Goal: Task Accomplishment & Management: Complete application form

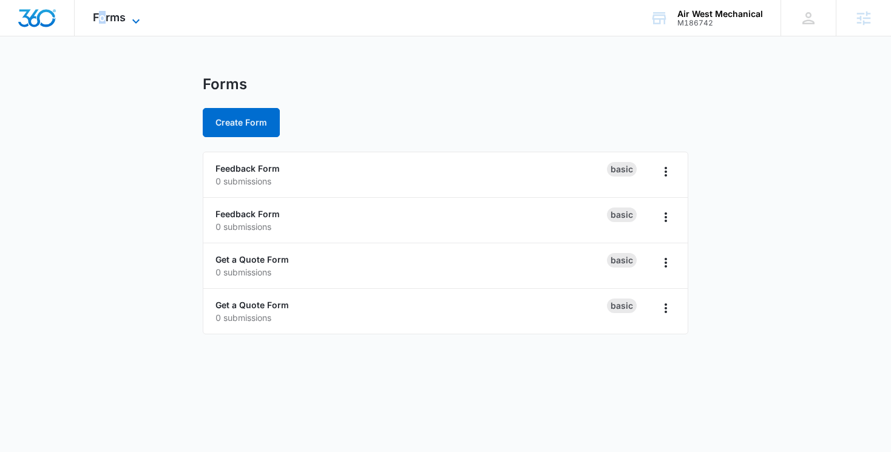
click at [102, 21] on span "Forms" at bounding box center [109, 17] width 33 height 13
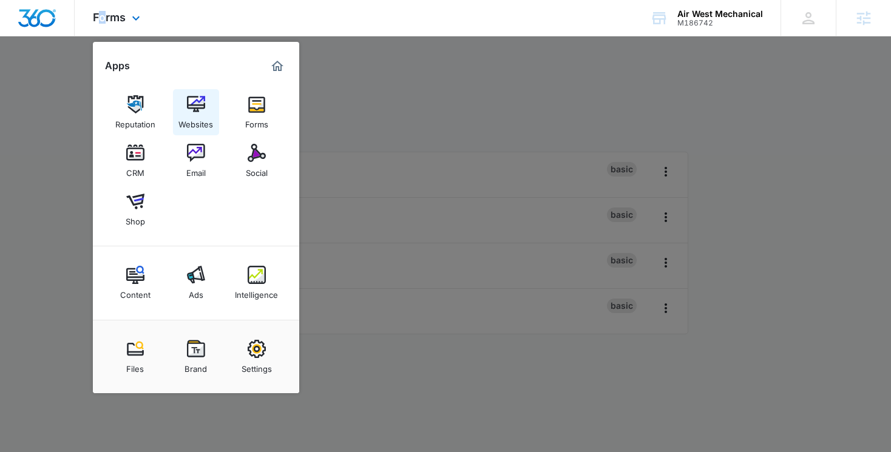
click at [185, 101] on link "Websites" at bounding box center [196, 112] width 46 height 46
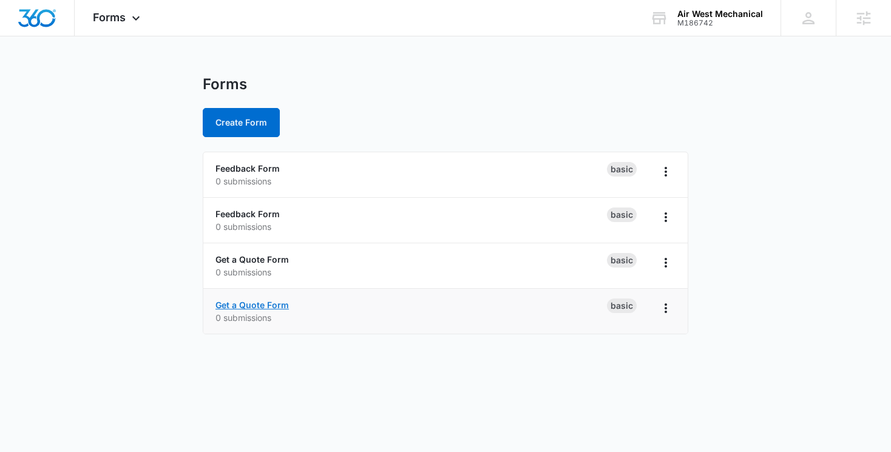
click at [251, 310] on link "Get a Quote Form" at bounding box center [251, 305] width 73 height 10
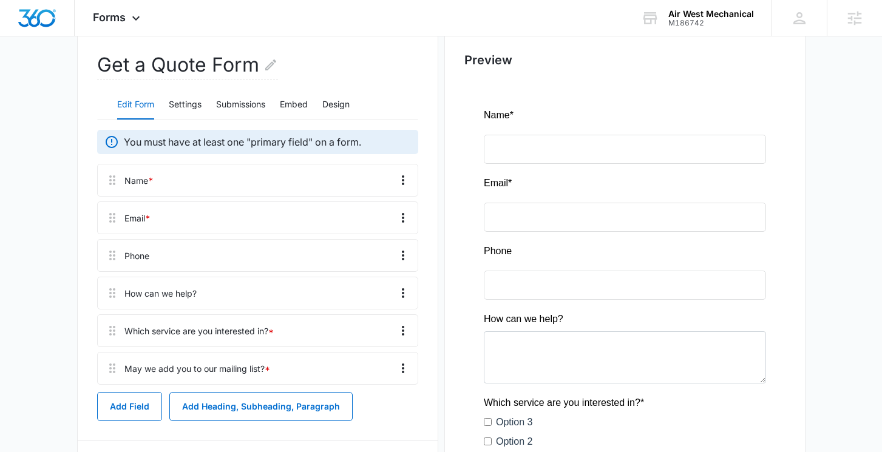
scroll to position [39, 0]
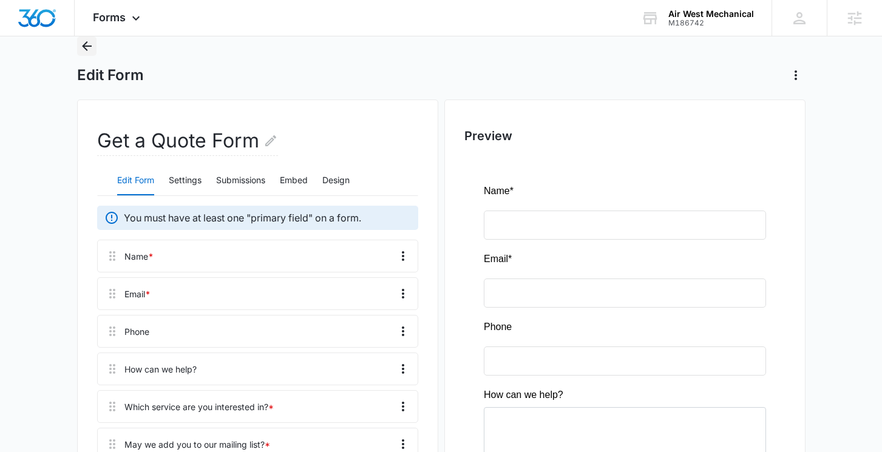
click at [89, 49] on icon "Back" at bounding box center [87, 46] width 15 height 15
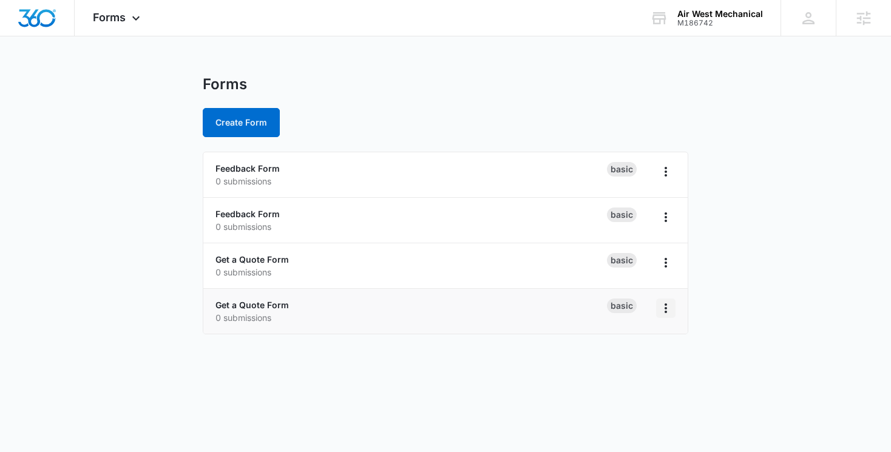
click at [668, 306] on icon "Overflow Menu" at bounding box center [666, 308] width 15 height 15
click at [723, 334] on main "Forms Create Form Feedback Form 0 submissions Basic Feedback Form 0 submissions…" at bounding box center [445, 212] width 891 height 274
click at [669, 260] on icon "Overflow Menu" at bounding box center [666, 263] width 15 height 15
click at [649, 310] on button "Duplicate" at bounding box center [634, 315] width 81 height 18
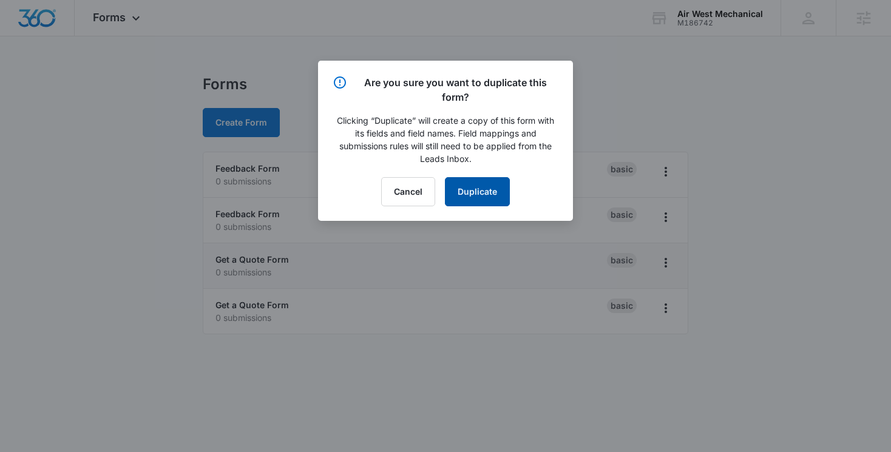
click at [493, 202] on button "Duplicate" at bounding box center [477, 191] width 65 height 29
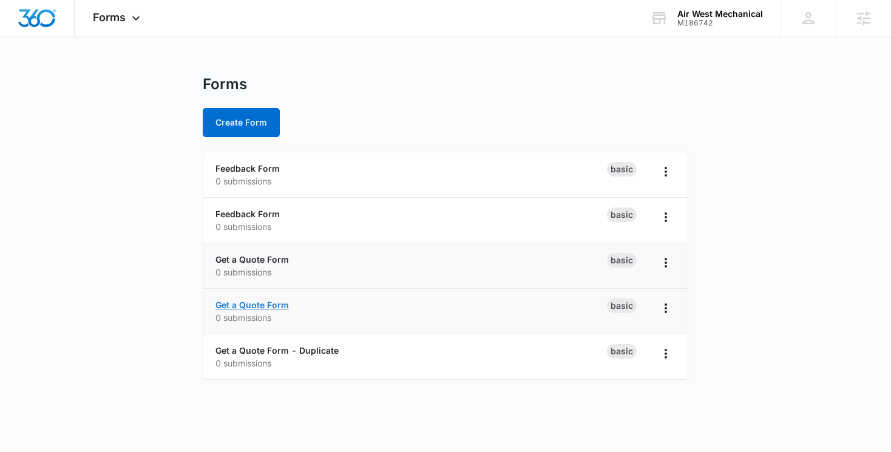
click at [255, 302] on link "Get a Quote Form" at bounding box center [251, 305] width 73 height 10
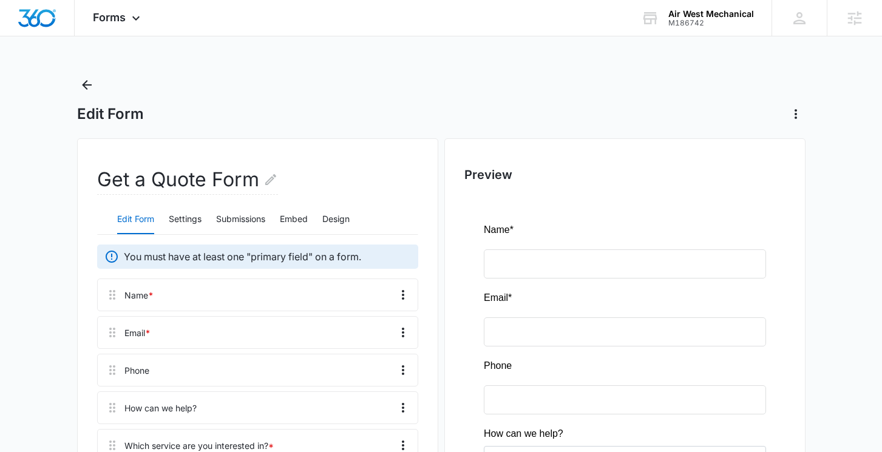
click at [233, 182] on h2 "Get a Quote Form" at bounding box center [187, 180] width 181 height 30
click at [270, 181] on icon "Edit Form Name" at bounding box center [270, 179] width 11 height 11
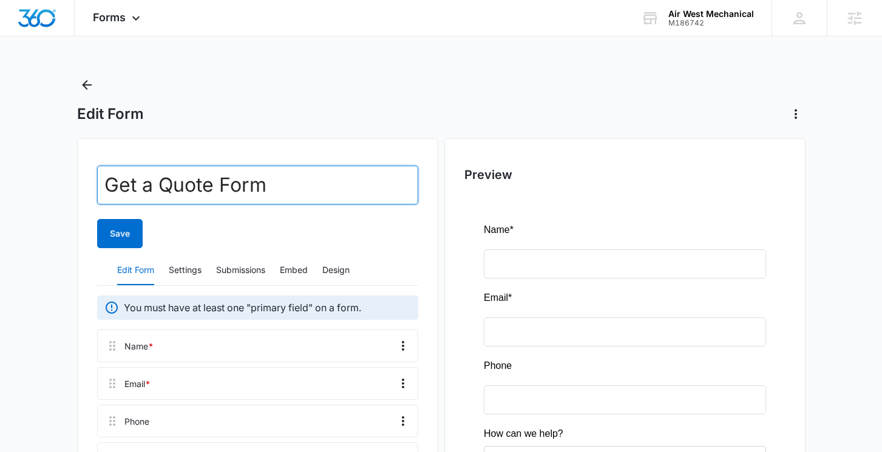
click at [270, 181] on input "Get a Quote Form" at bounding box center [257, 185] width 321 height 39
type input "Employee Application"
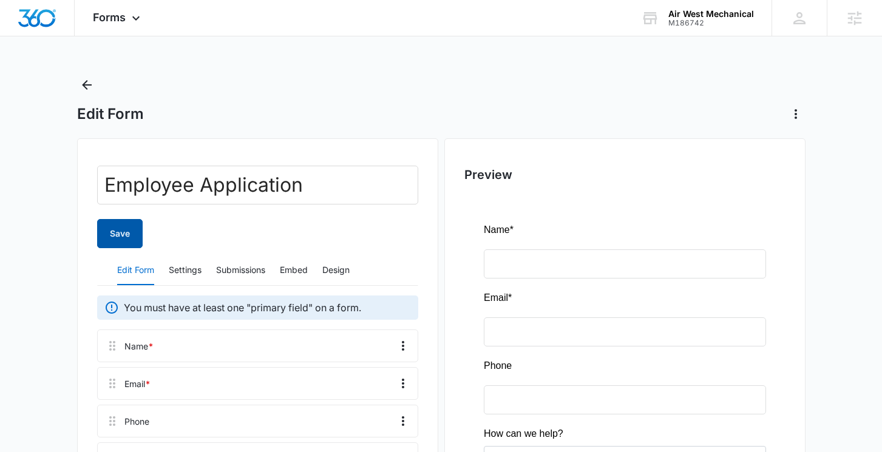
click at [137, 239] on button "Save" at bounding box center [120, 233] width 46 height 29
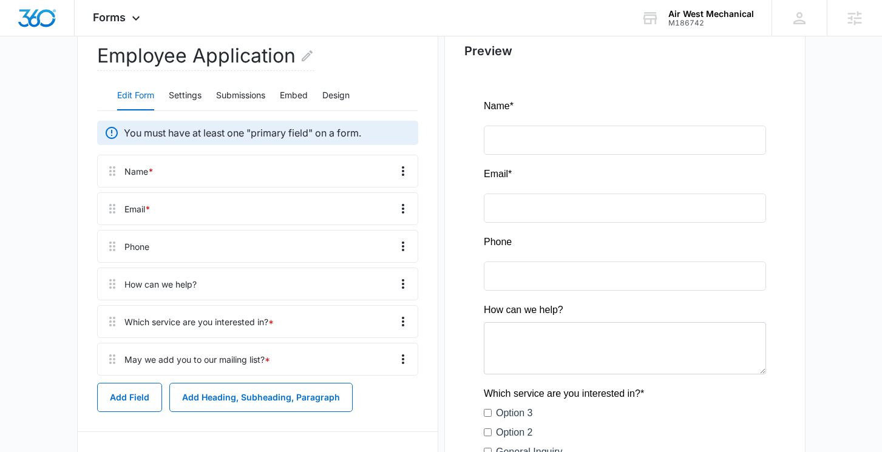
scroll to position [126, 0]
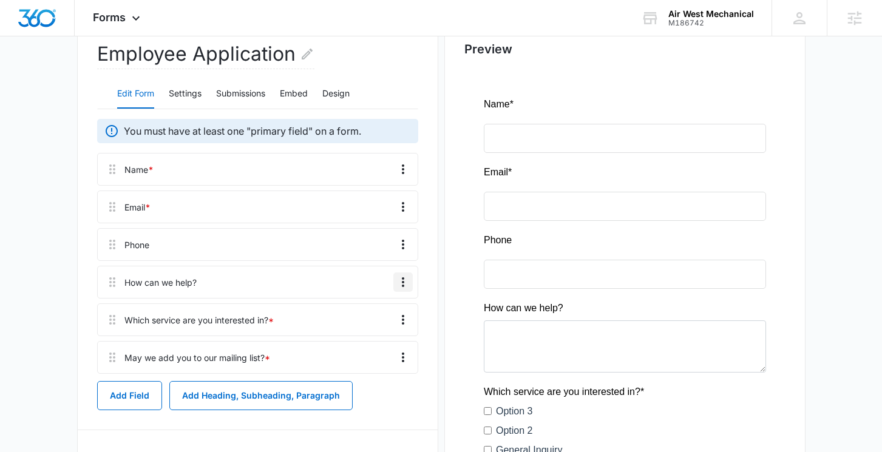
click at [401, 280] on icon "Overflow Menu" at bounding box center [403, 282] width 15 height 15
click at [375, 309] on button "Edit" at bounding box center [377, 316] width 69 height 18
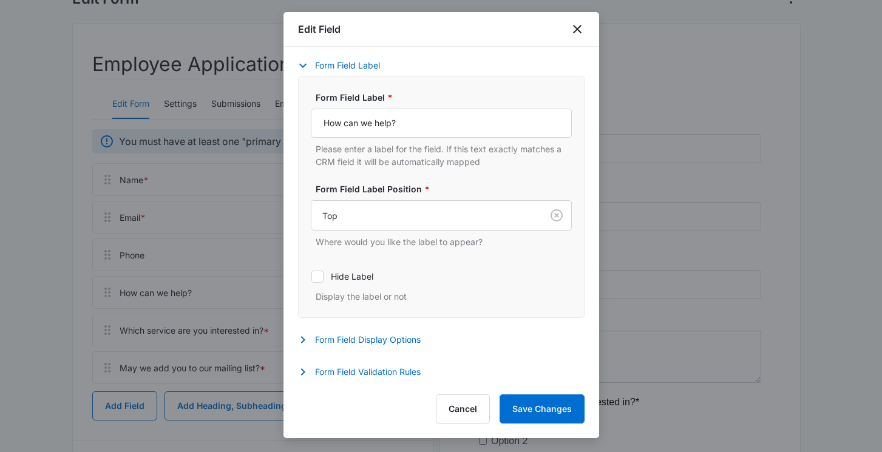
scroll to position [123, 0]
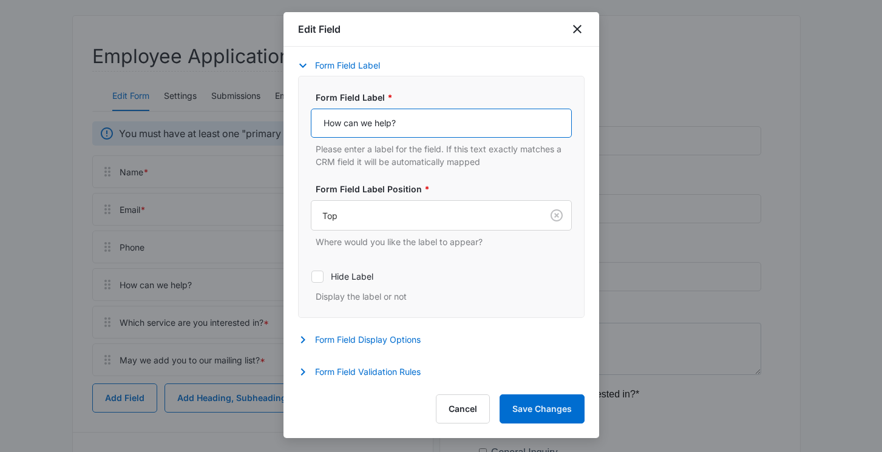
click at [466, 120] on input "How can we help?" at bounding box center [441, 123] width 261 height 29
click at [574, 27] on icon "close" at bounding box center [577, 29] width 15 height 15
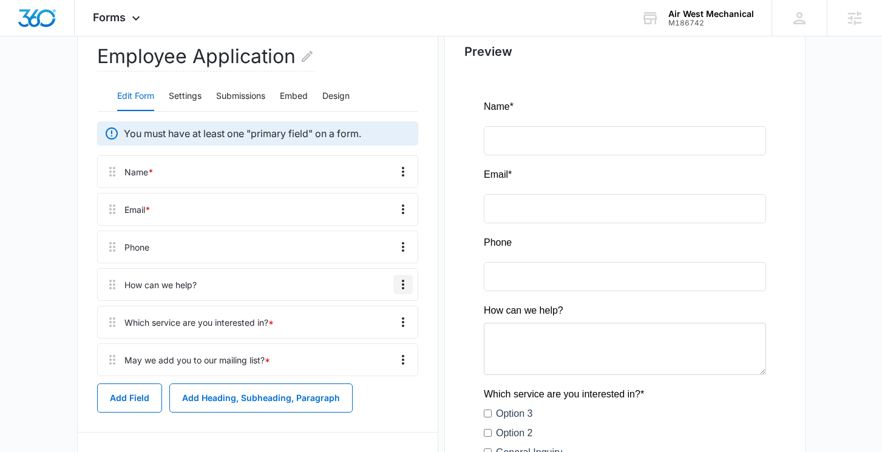
click at [409, 284] on icon "Overflow Menu" at bounding box center [403, 284] width 15 height 15
click at [381, 334] on div "Delete" at bounding box center [369, 337] width 25 height 8
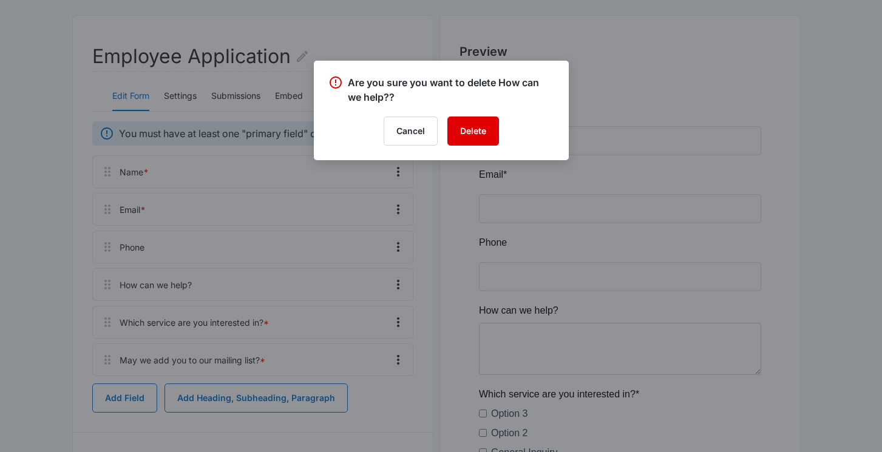
click at [462, 137] on button "Delete" at bounding box center [473, 131] width 52 height 29
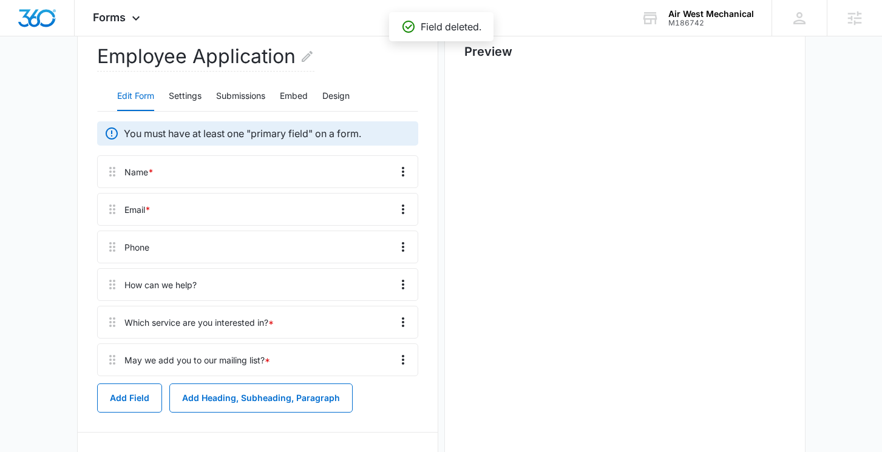
scroll to position [0, 0]
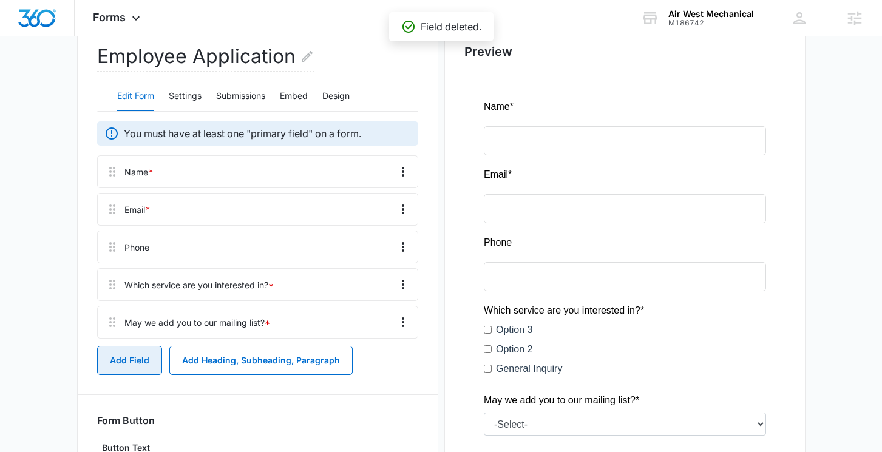
click at [141, 357] on button "Add Field" at bounding box center [129, 360] width 65 height 29
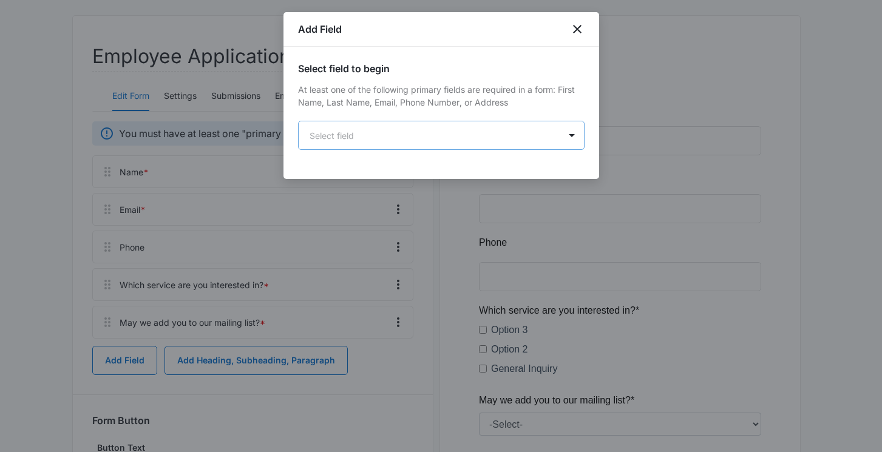
click at [444, 121] on body "Forms Apps Reputation Websites Forms CRM Email Social Shop Content Ads Intellig…" at bounding box center [441, 227] width 882 height 700
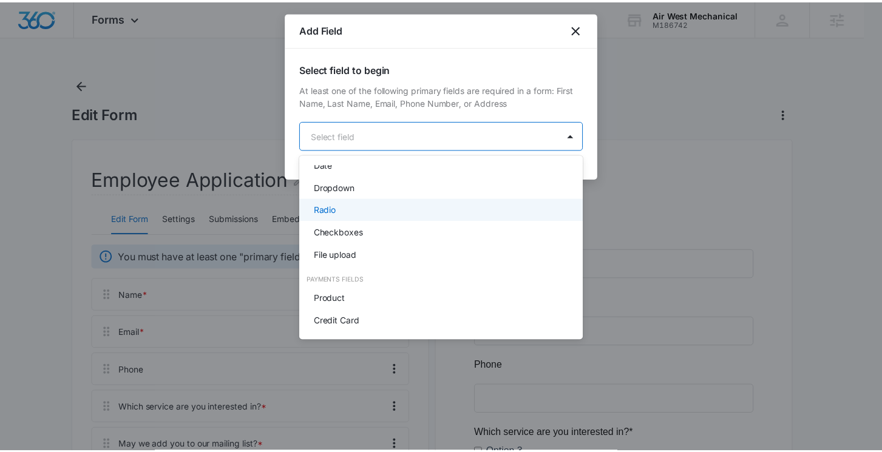
scroll to position [304, 0]
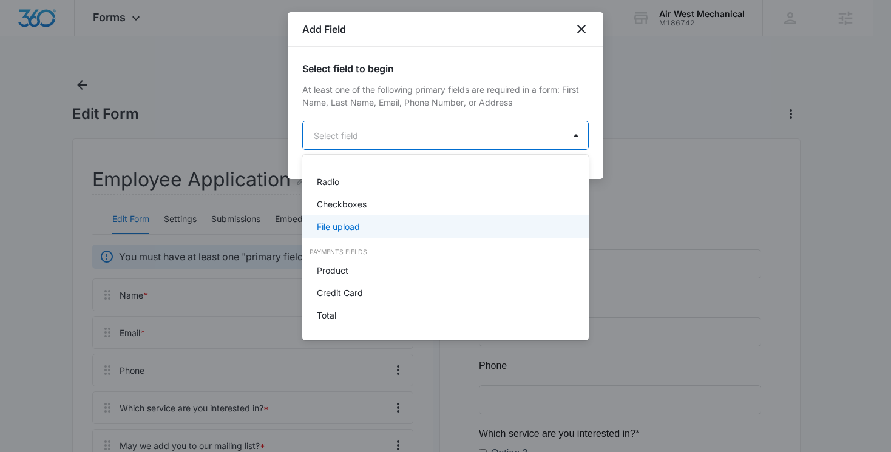
click at [410, 226] on div "File upload" at bounding box center [444, 226] width 255 height 13
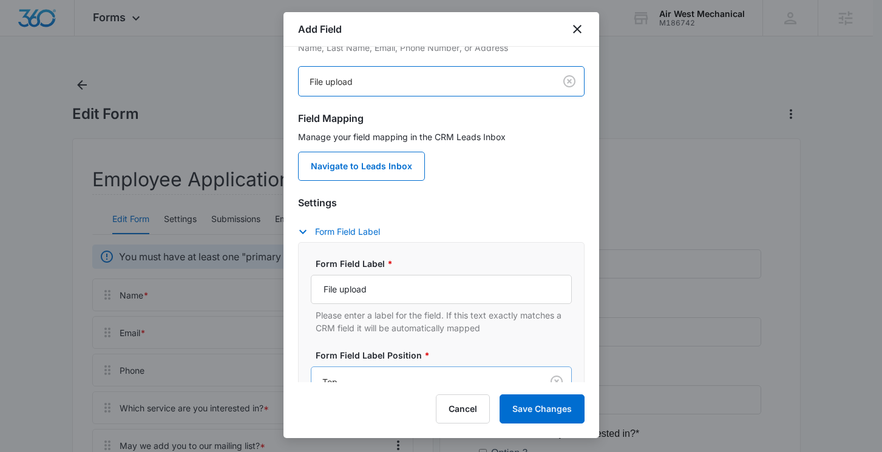
scroll to position [183, 0]
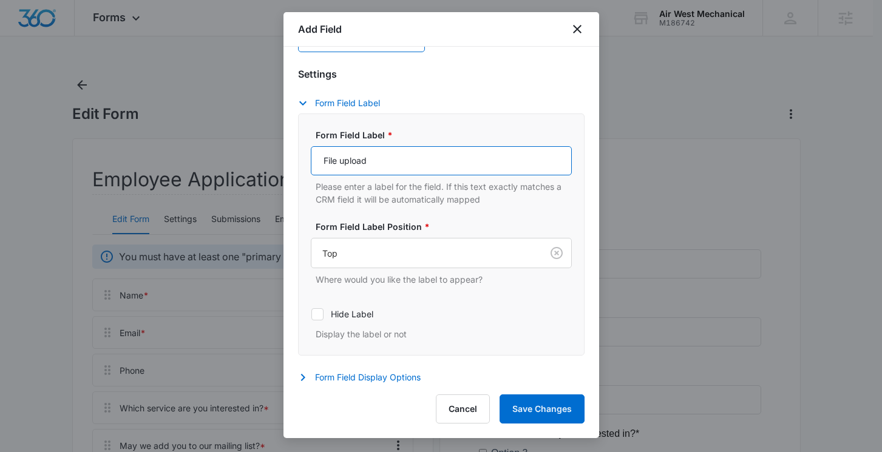
click at [400, 166] on input "File upload" at bounding box center [441, 160] width 261 height 29
click at [331, 158] on input "File upload" at bounding box center [441, 160] width 261 height 29
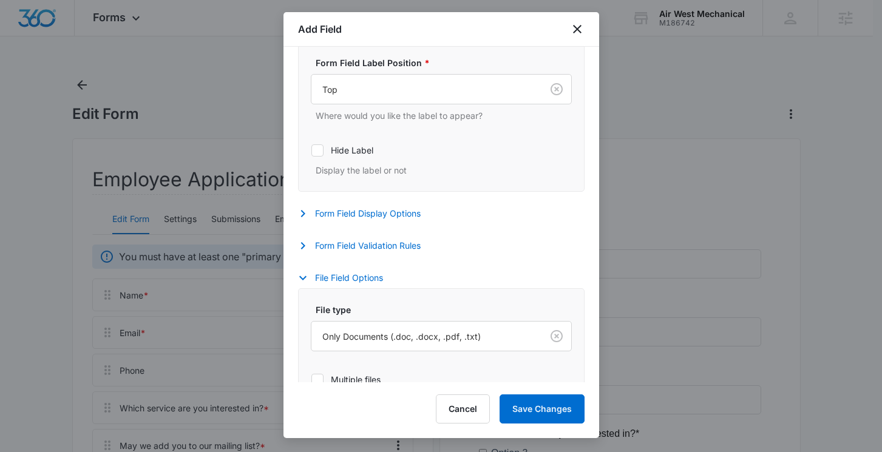
scroll to position [427, 0]
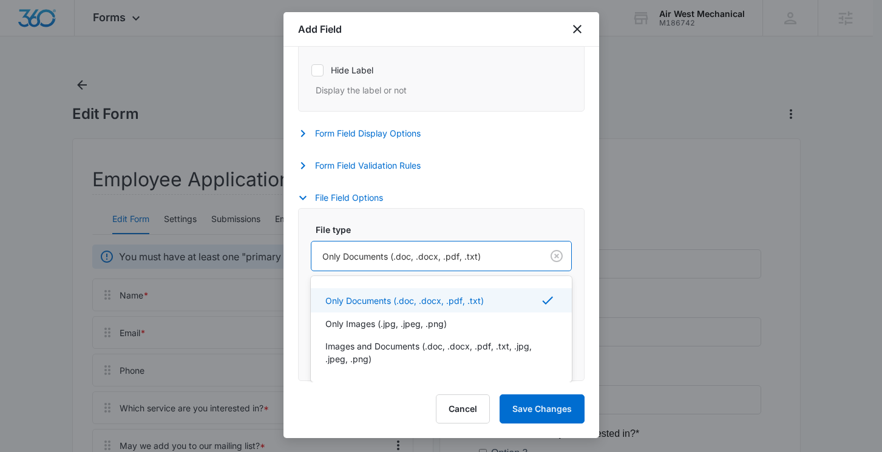
drag, startPoint x: 484, startPoint y: 256, endPoint x: 445, endPoint y: 256, distance: 38.8
click at [445, 256] on div at bounding box center [424, 256] width 204 height 15
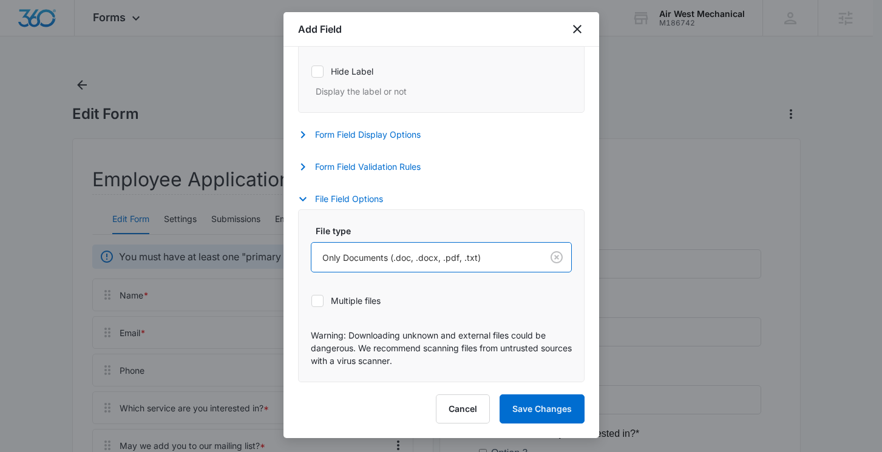
drag, startPoint x: 485, startPoint y: 257, endPoint x: 427, endPoint y: 258, distance: 57.7
click at [429, 258] on div at bounding box center [424, 257] width 204 height 15
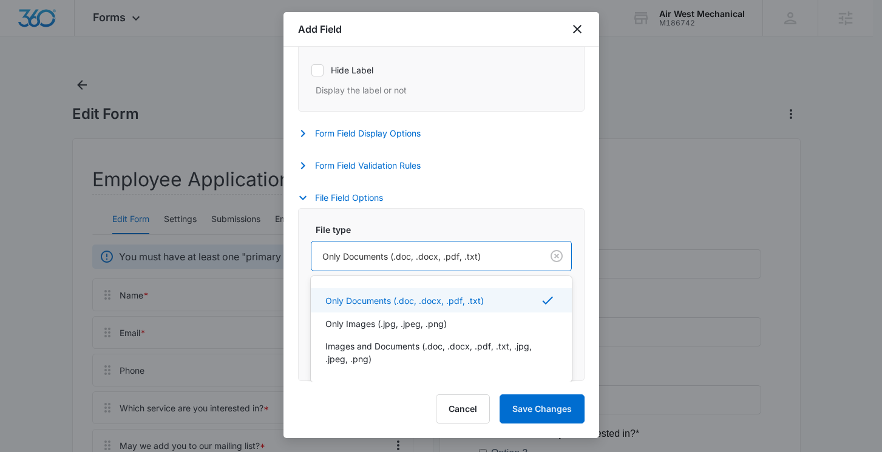
drag, startPoint x: 322, startPoint y: 256, endPoint x: 476, endPoint y: 254, distance: 153.6
click at [476, 254] on div at bounding box center [424, 256] width 204 height 15
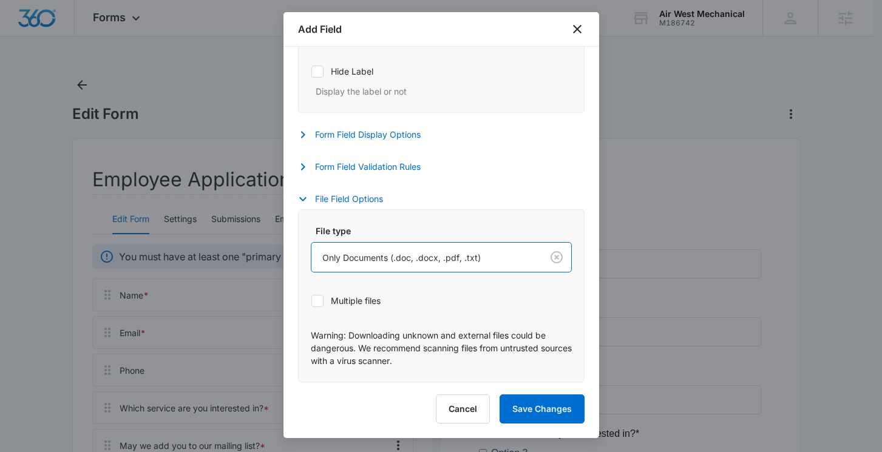
click at [435, 257] on div at bounding box center [424, 257] width 204 height 15
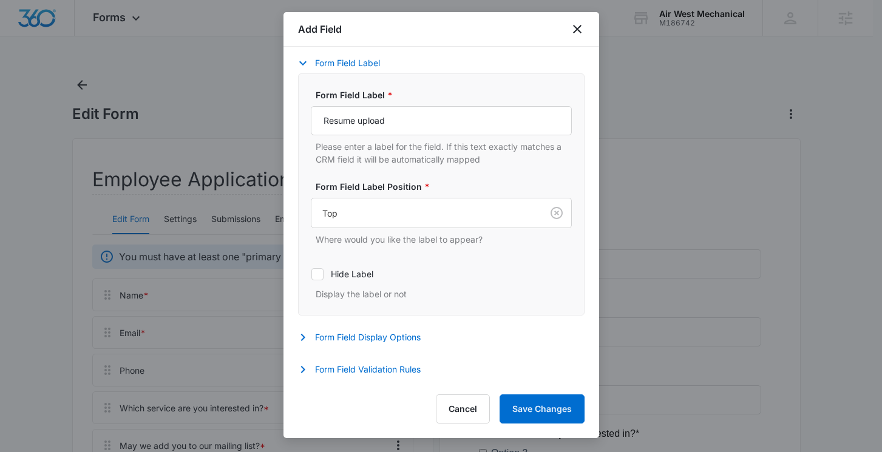
scroll to position [218, 0]
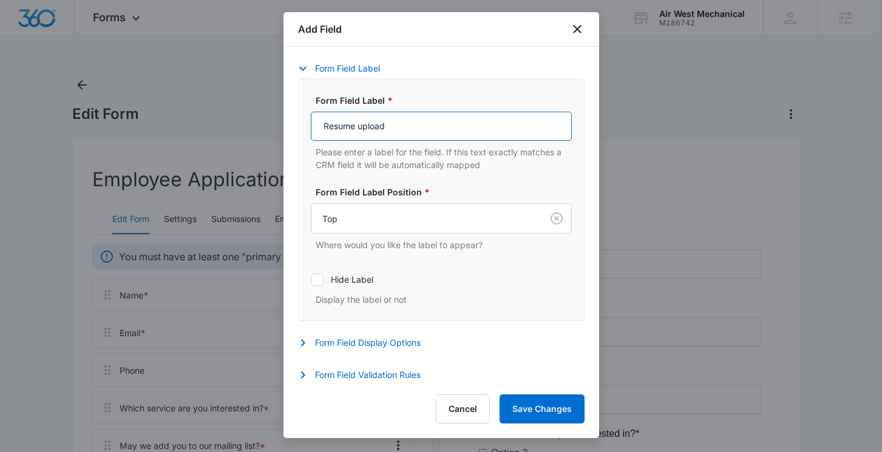
click at [434, 124] on input "Resume upload" at bounding box center [441, 126] width 261 height 29
click at [364, 129] on input "Resume upload" at bounding box center [441, 126] width 261 height 29
click at [414, 129] on input "Resume Upload" at bounding box center [441, 126] width 261 height 29
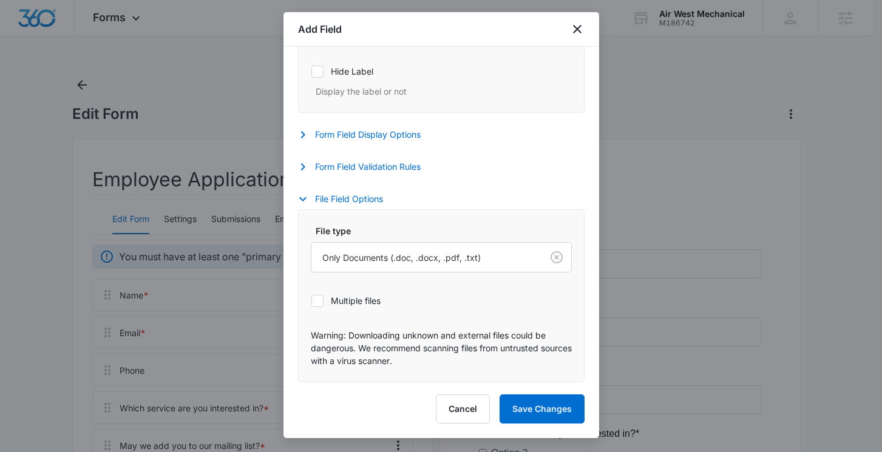
scroll to position [164, 0]
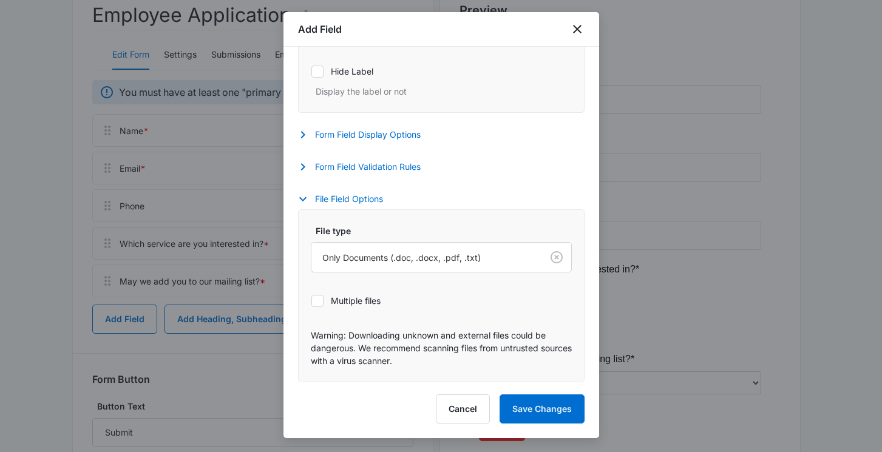
type input "Resume Upload (.doc, .docx, .pdf, .txt)"
click at [317, 299] on icon at bounding box center [317, 301] width 11 height 11
click at [311, 300] on input "Multiple files" at bounding box center [311, 300] width 1 height 1
checkbox input "true"
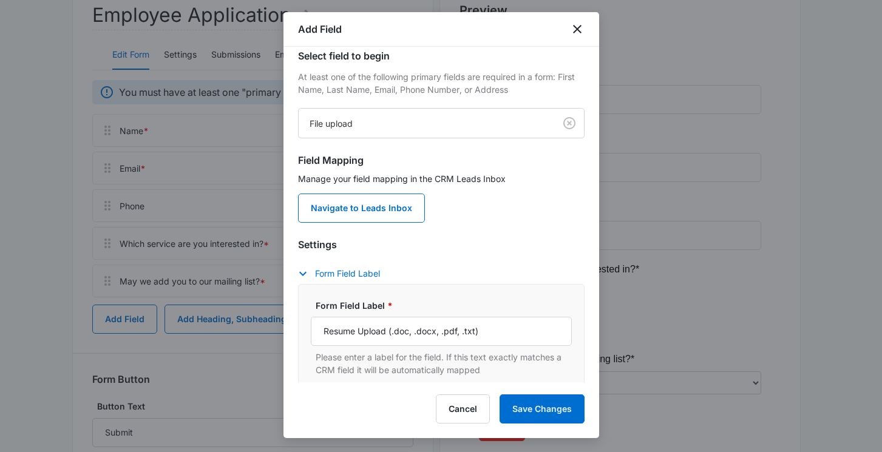
scroll to position [33, 0]
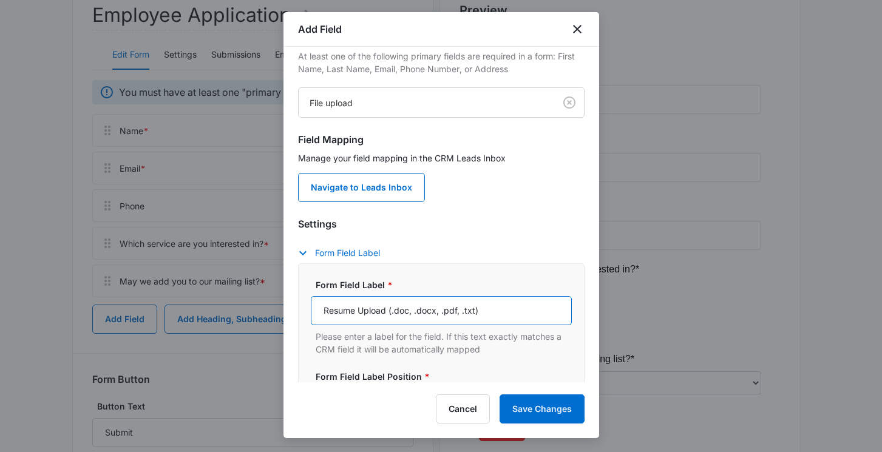
click at [324, 311] on input "Resume Upload (.doc, .docx, .pdf, .txt)" at bounding box center [441, 310] width 261 height 29
type input "Resume Upload (.doc, .docx, .pdf, .txt)"
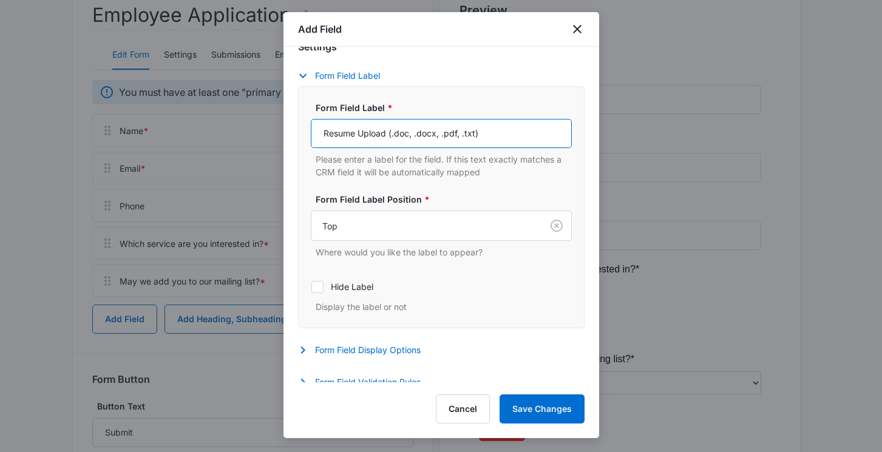
scroll to position [385, 0]
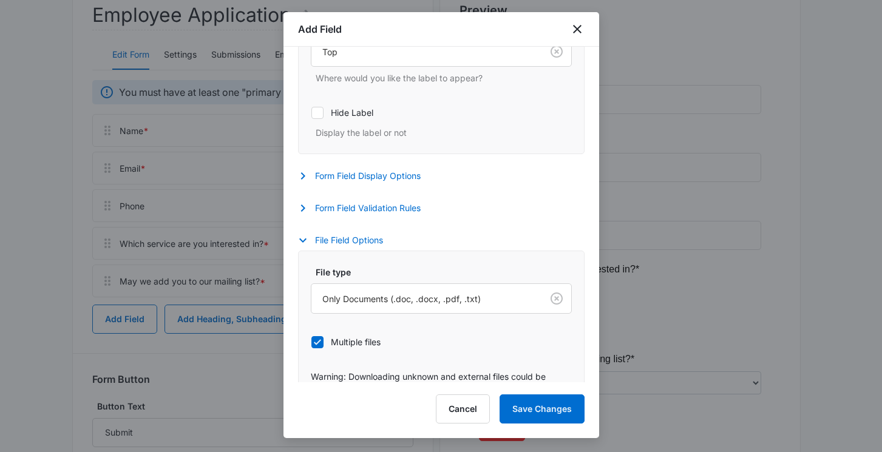
click at [320, 342] on icon at bounding box center [317, 342] width 11 height 11
click at [311, 342] on input "Multiple files" at bounding box center [311, 342] width 1 height 1
checkbox input "false"
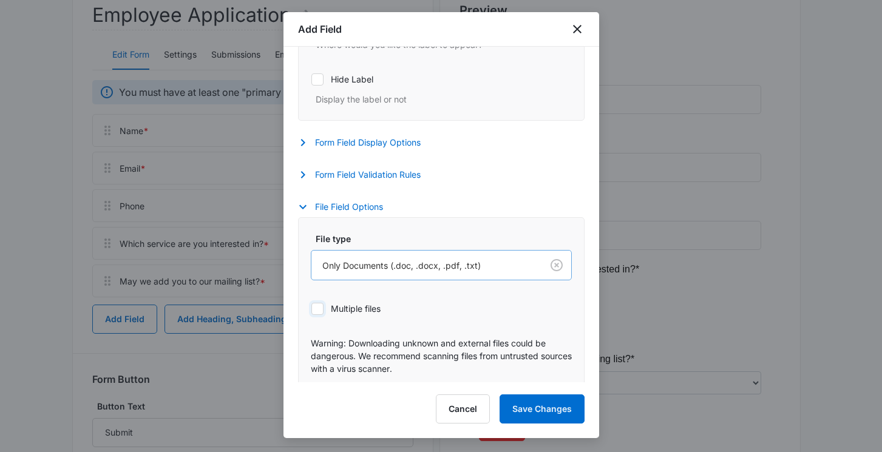
scroll to position [427, 0]
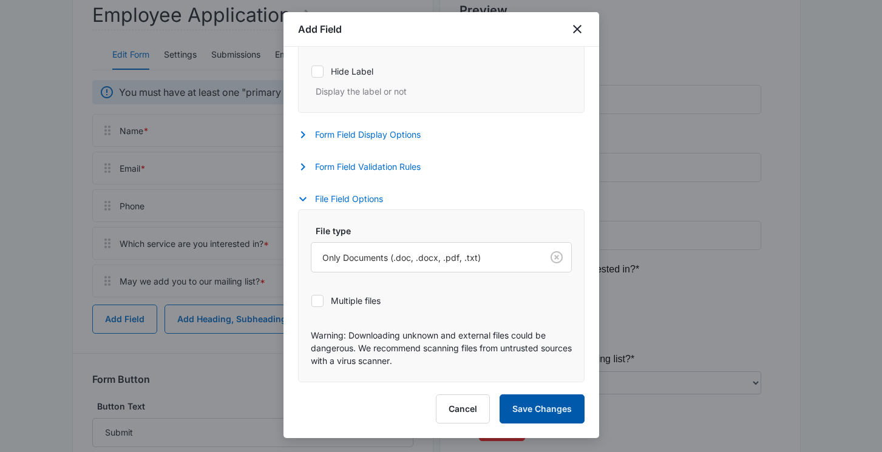
click at [564, 414] on button "Save Changes" at bounding box center [541, 408] width 85 height 29
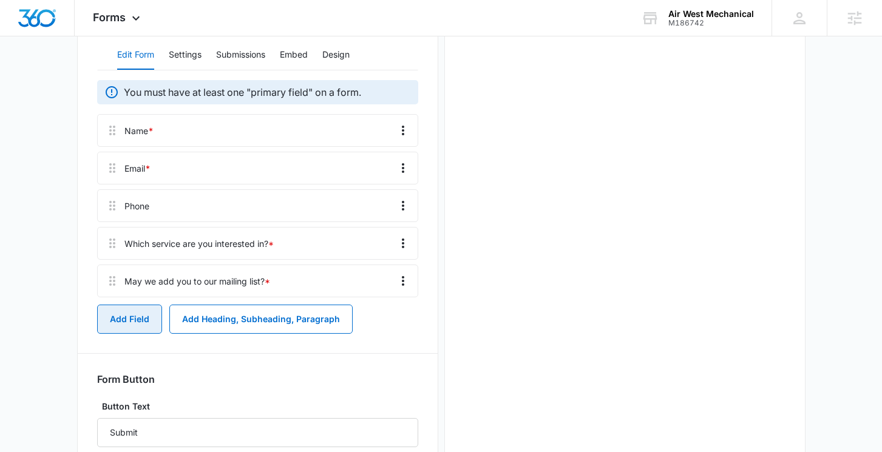
scroll to position [0, 0]
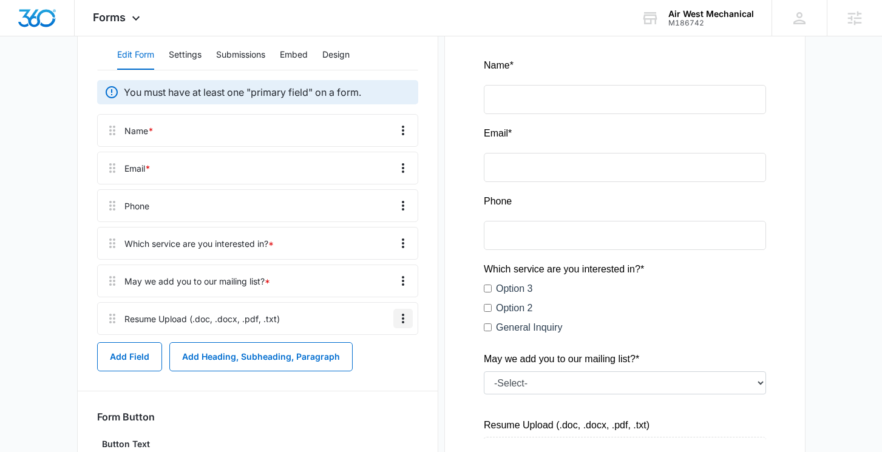
click at [399, 316] on icon "Overflow Menu" at bounding box center [403, 318] width 15 height 15
click at [88, 351] on div "Employee Application Edit Form Settings Submissions Embed Design You must have …" at bounding box center [257, 304] width 361 height 660
click at [140, 356] on button "Add Field" at bounding box center [129, 356] width 65 height 29
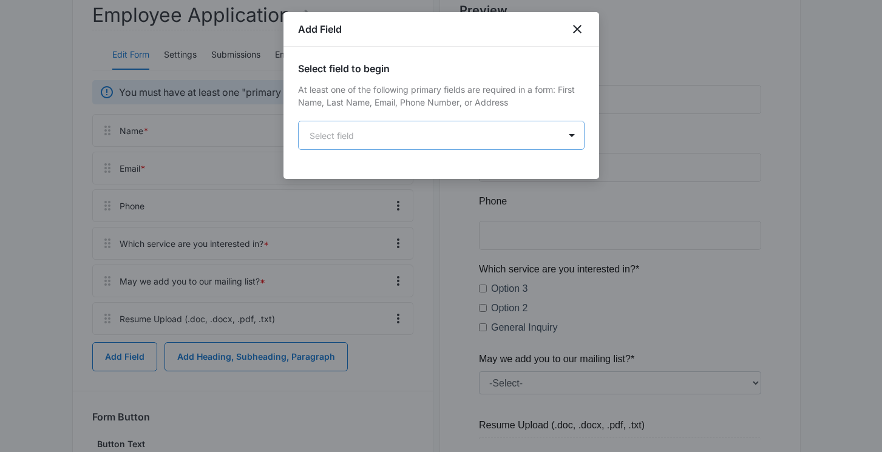
click at [321, 140] on body "Forms Apps Reputation Websites Forms CRM Email Social Shop Content Ads Intellig…" at bounding box center [441, 247] width 882 height 822
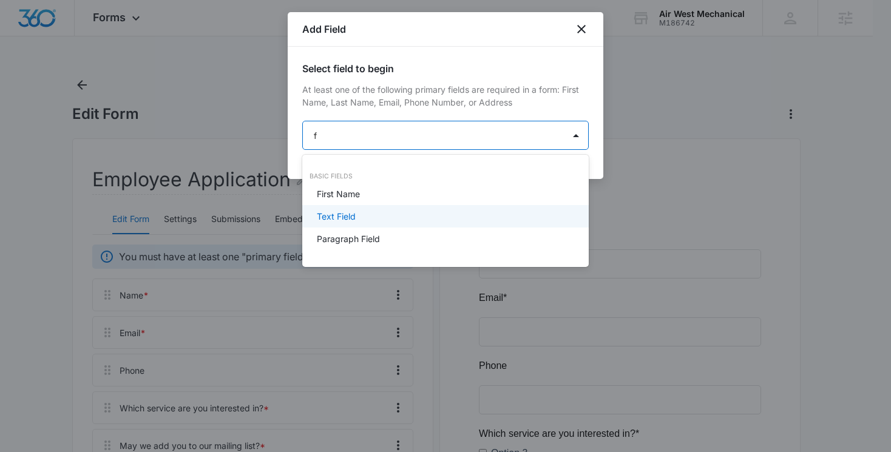
type input "fi"
click at [356, 217] on div "Text Field" at bounding box center [444, 216] width 255 height 13
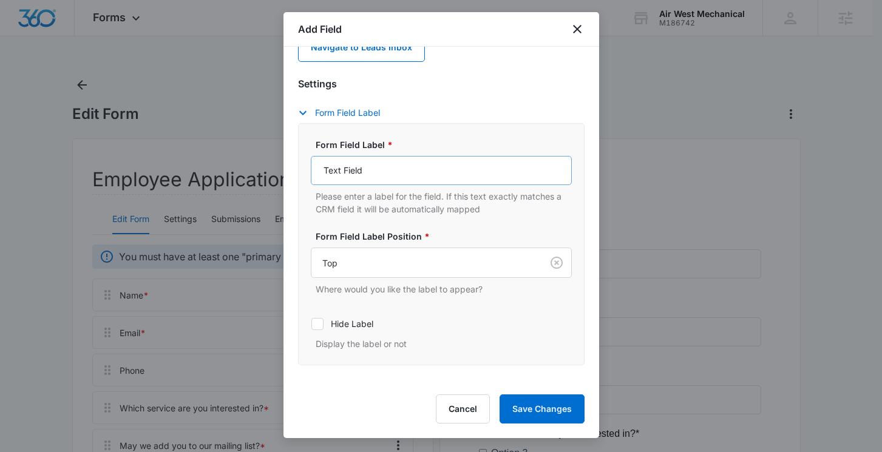
scroll to position [189, 0]
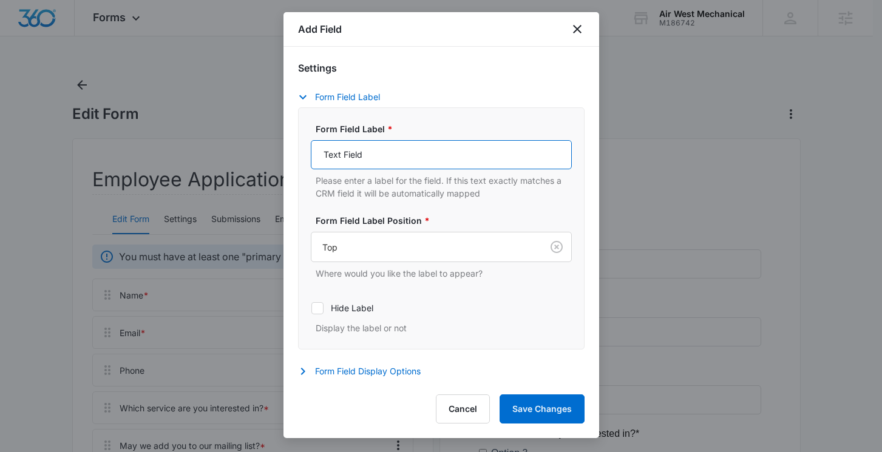
click at [383, 154] on input "Text Field" at bounding box center [441, 154] width 261 height 29
drag, startPoint x: 553, startPoint y: 156, endPoint x: 416, endPoint y: 163, distance: 137.4
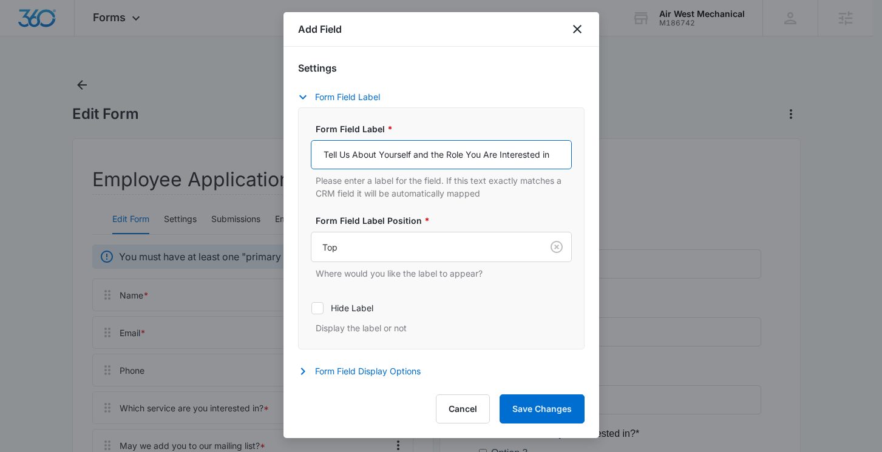
click at [416, 163] on input "Tell Us About Yourself and the Role You Are Interested in" at bounding box center [441, 154] width 261 height 29
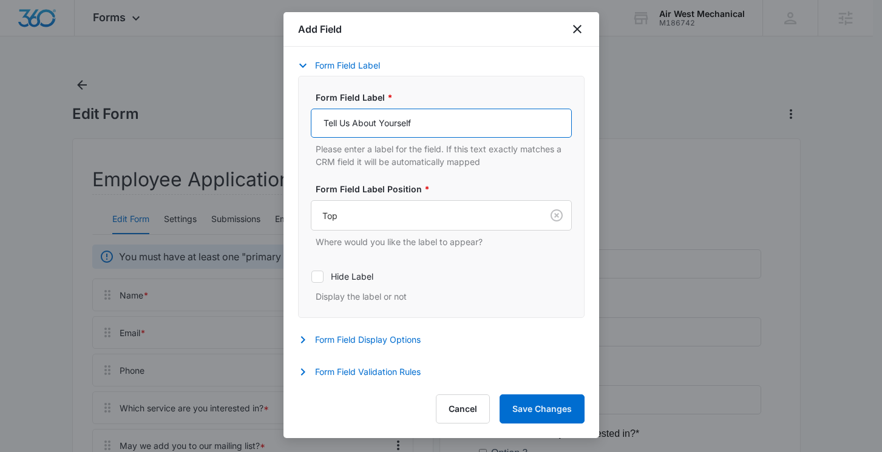
scroll to position [222, 0]
type input "Tell Us About Yourself"
click at [300, 339] on icon "button" at bounding box center [303, 340] width 15 height 15
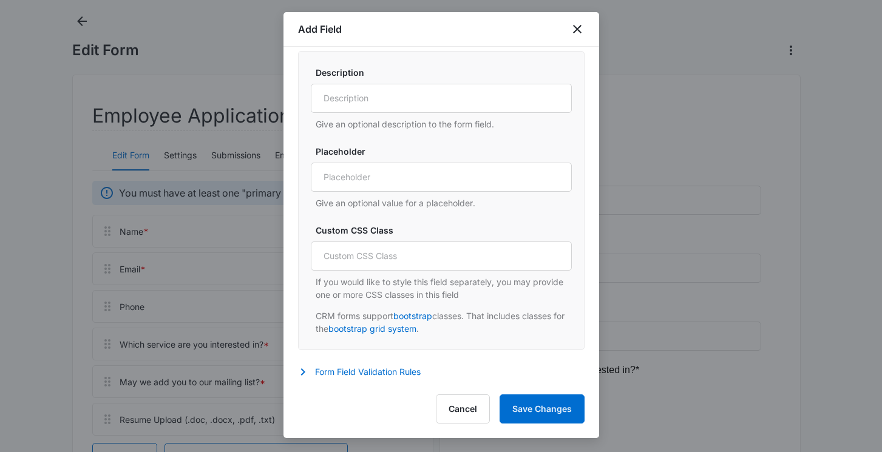
scroll to position [82, 0]
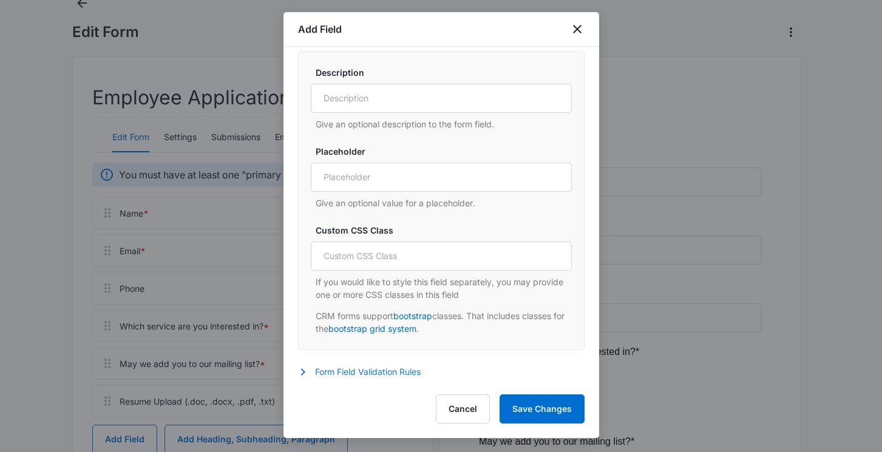
click at [317, 371] on button "Form Field Validation Rules" at bounding box center [365, 372] width 135 height 15
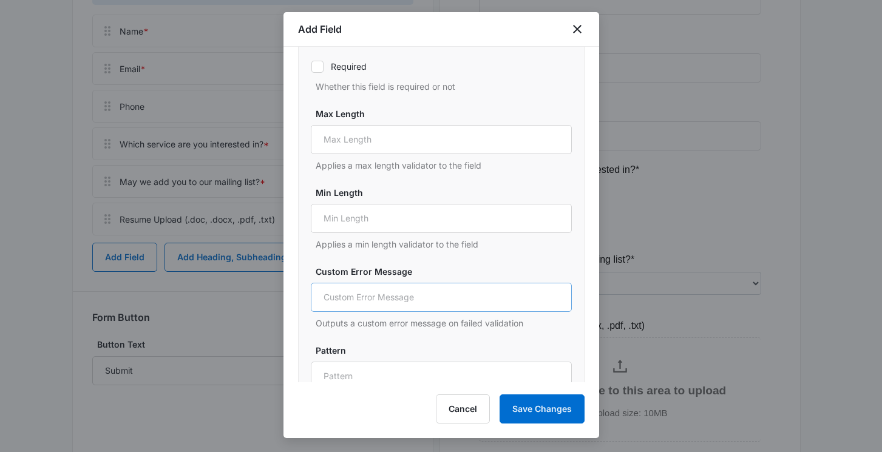
scroll to position [851, 0]
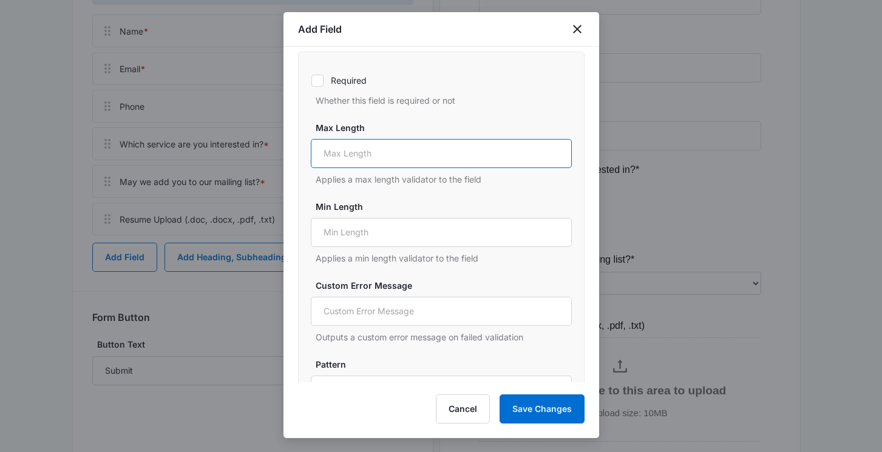
click at [393, 160] on input "Max Length" at bounding box center [441, 153] width 261 height 29
type input "1000"
click at [431, 187] on div "Required Whether this field is required or not Max Length 1000 Applies a max le…" at bounding box center [441, 251] width 261 height 368
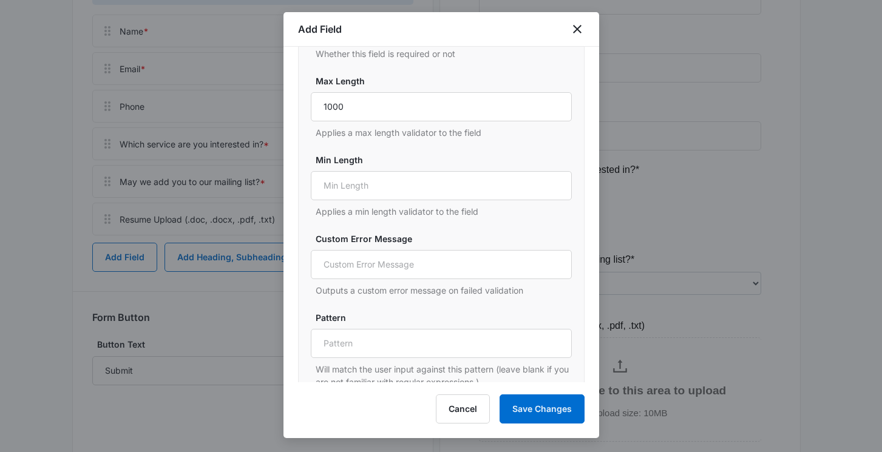
scroll to position [919, 0]
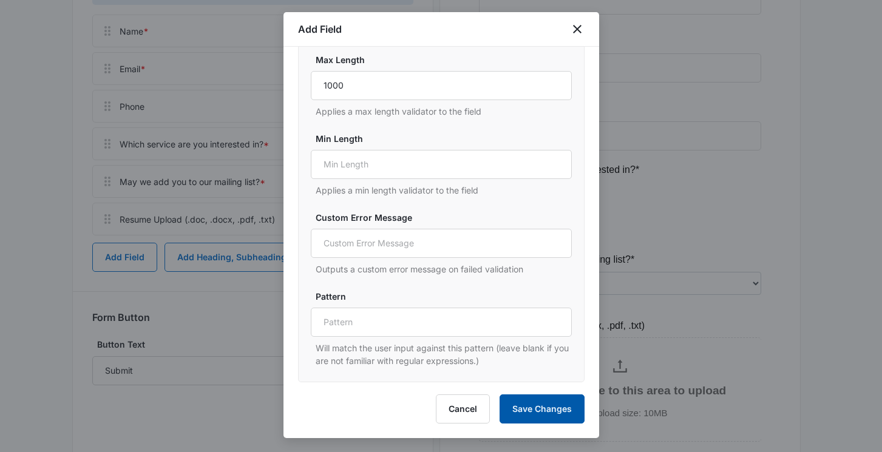
click at [549, 407] on button "Save Changes" at bounding box center [541, 408] width 85 height 29
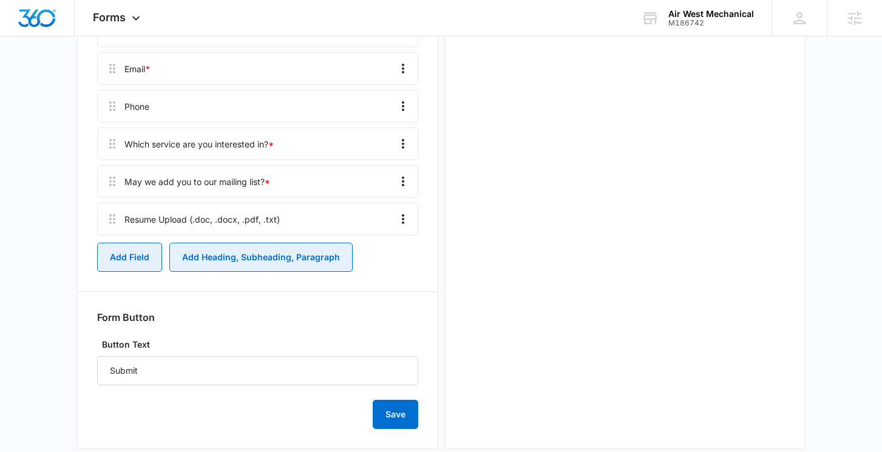
scroll to position [0, 0]
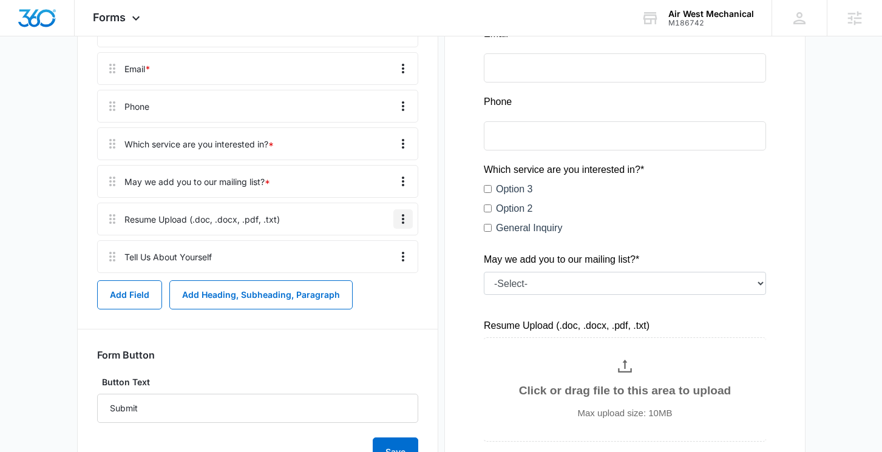
click at [402, 218] on icon "Overflow Menu" at bounding box center [403, 219] width 2 height 10
click at [384, 247] on button "Edit" at bounding box center [377, 253] width 69 height 18
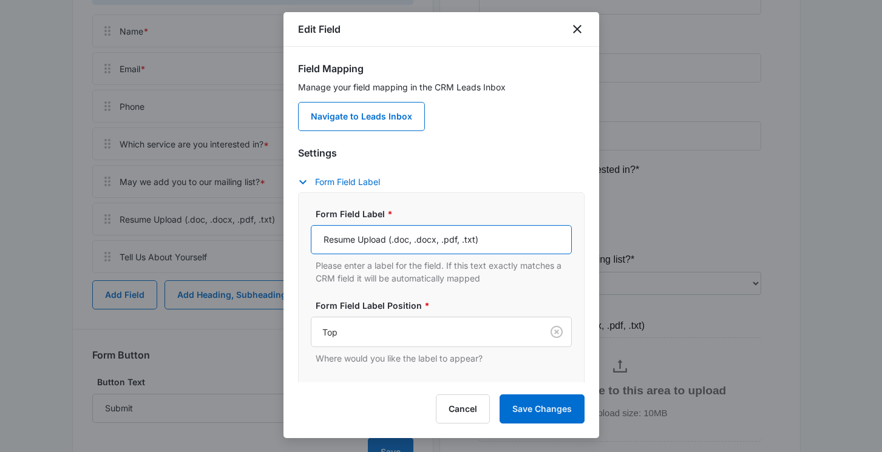
click at [322, 241] on input "Resume Upload (.doc, .docx, .pdf, .txt)" at bounding box center [441, 239] width 261 height 29
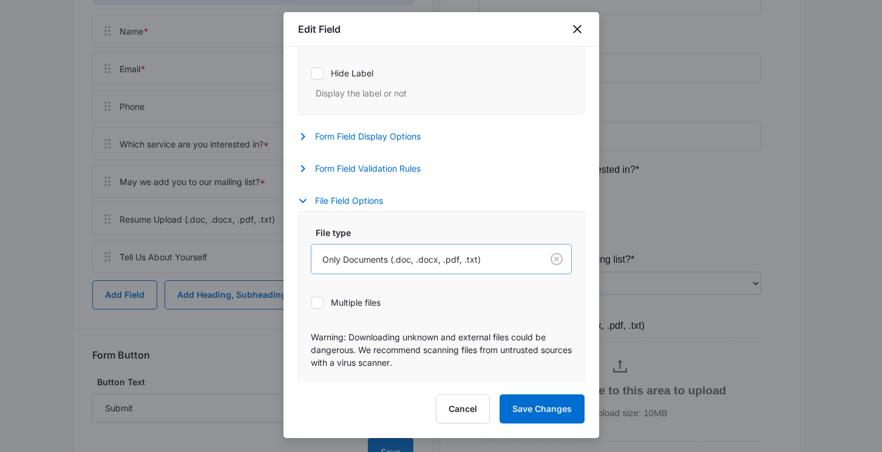
scroll to position [323, 0]
type input "Cover Letter/Resume Upload (.doc, .docx, .pdf, .txt)"
click at [316, 304] on icon at bounding box center [317, 301] width 11 height 11
click at [311, 301] on input "Multiple files" at bounding box center [311, 300] width 1 height 1
checkbox input "true"
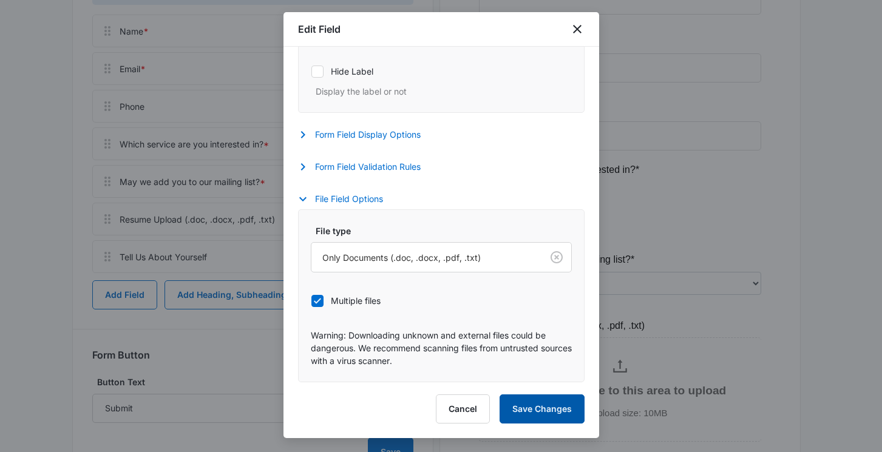
click at [528, 402] on button "Save Changes" at bounding box center [541, 408] width 85 height 29
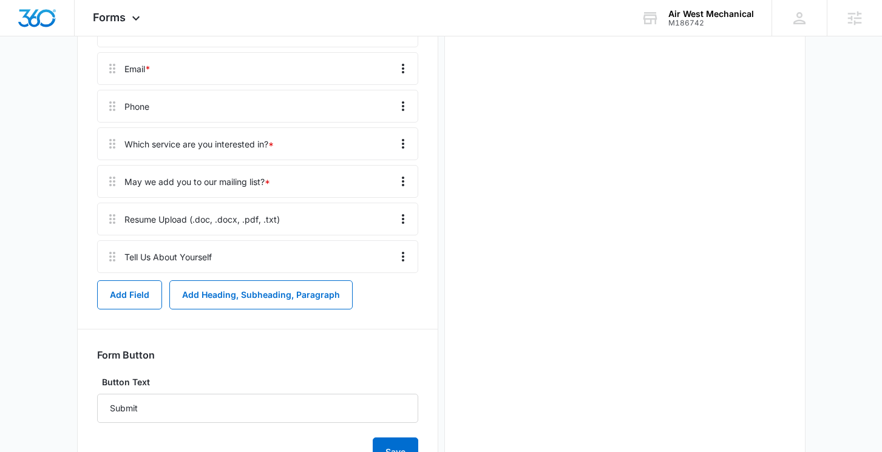
scroll to position [0, 0]
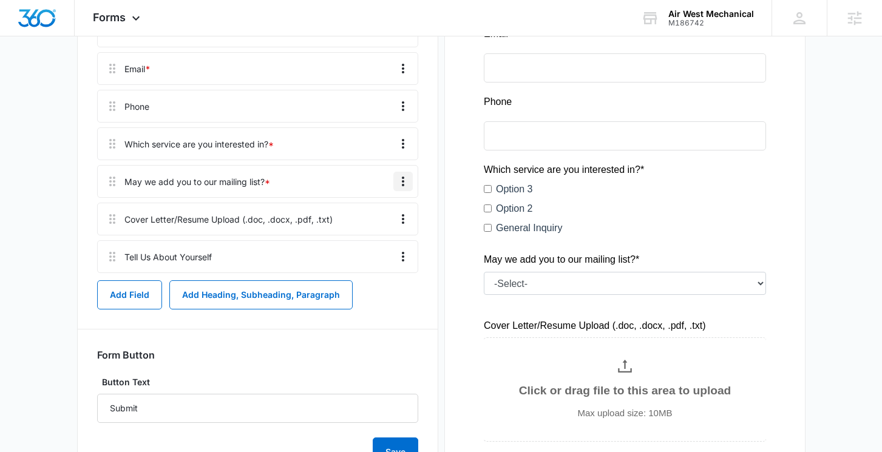
click at [402, 182] on icon "Overflow Menu" at bounding box center [403, 181] width 15 height 15
click at [388, 229] on button "Delete" at bounding box center [377, 234] width 69 height 18
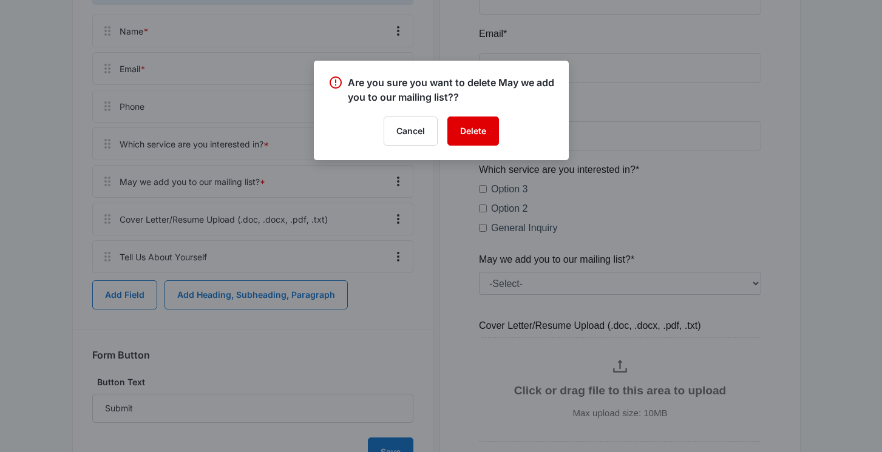
click at [470, 134] on button "Delete" at bounding box center [473, 131] width 52 height 29
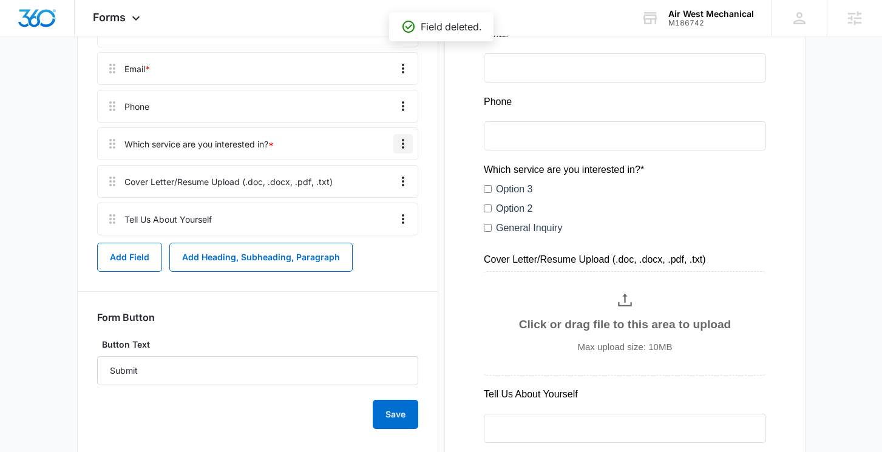
click at [401, 147] on icon "Overflow Menu" at bounding box center [403, 144] width 15 height 15
click at [390, 188] on button "Delete" at bounding box center [377, 196] width 69 height 18
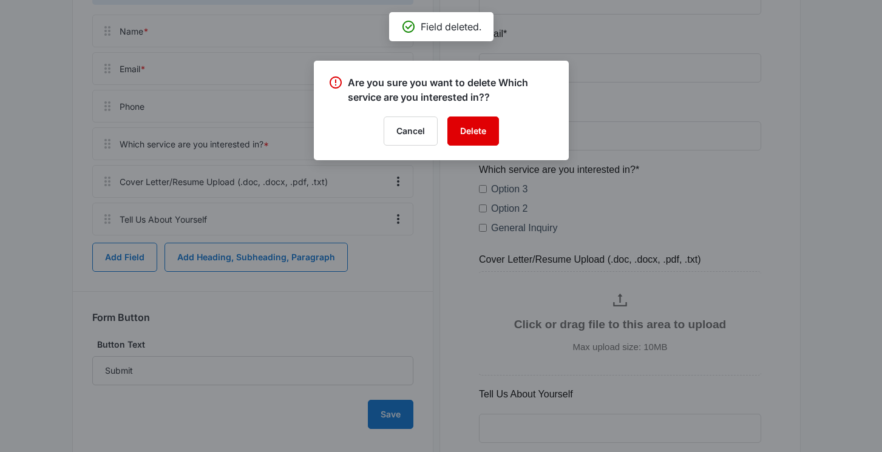
click at [469, 124] on button "Delete" at bounding box center [473, 131] width 52 height 29
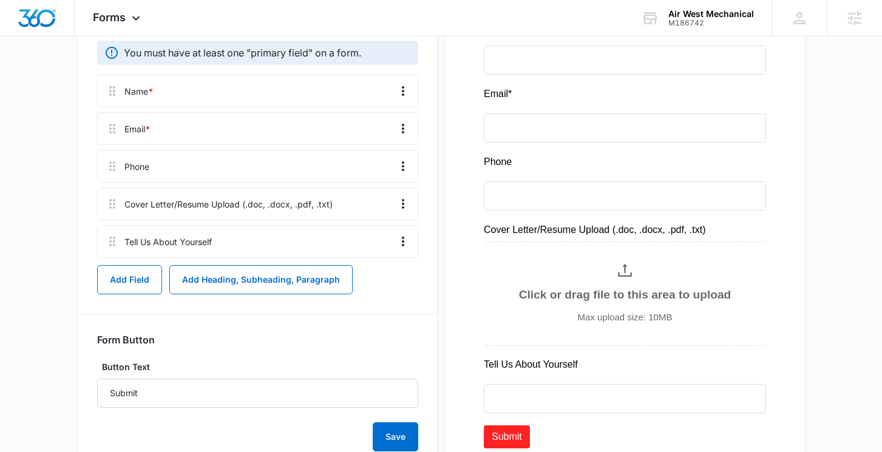
scroll to position [171, 0]
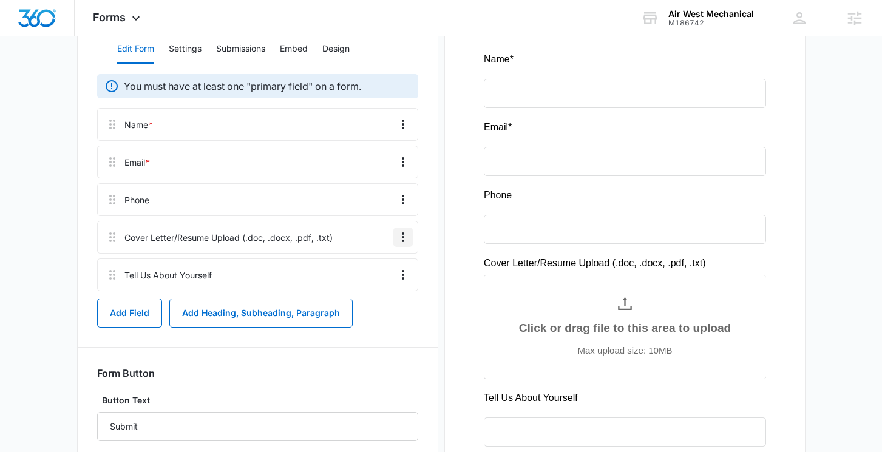
click at [404, 234] on icon "Overflow Menu" at bounding box center [403, 237] width 15 height 15
click at [381, 265] on button "Edit" at bounding box center [377, 271] width 69 height 18
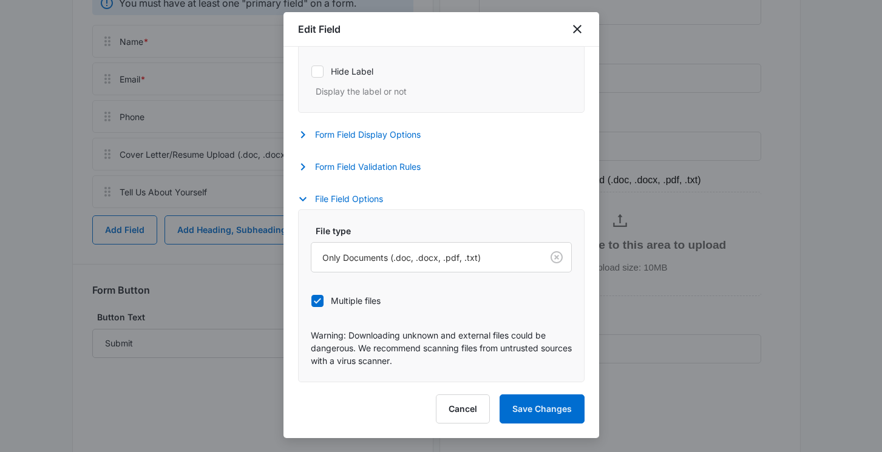
scroll to position [282, 0]
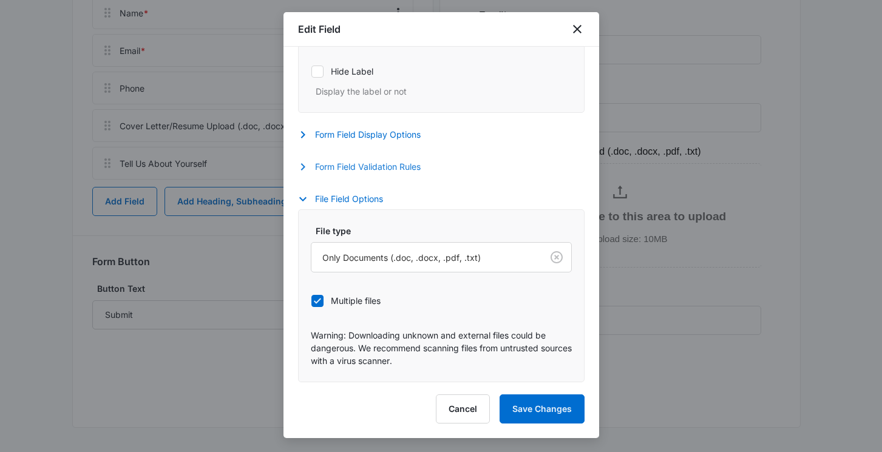
click at [301, 169] on icon "button" at bounding box center [302, 166] width 4 height 7
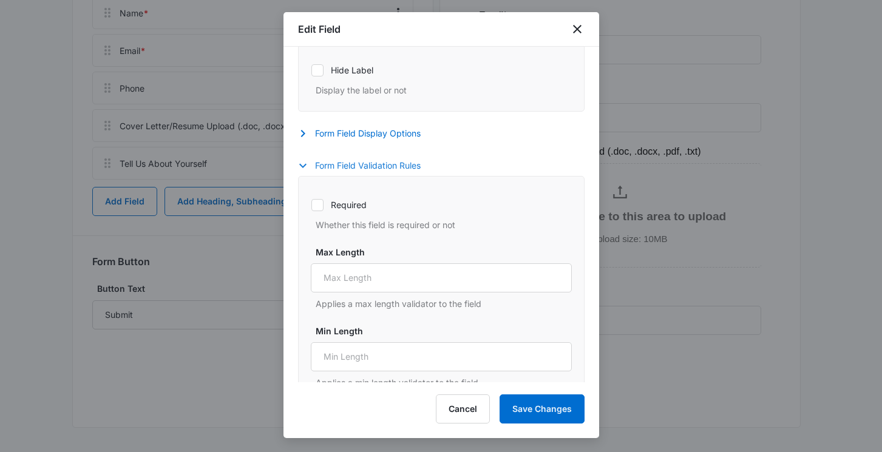
click at [315, 206] on icon at bounding box center [317, 204] width 7 height 5
click at [311, 205] on input "Required" at bounding box center [311, 205] width 1 height 1
checkbox input "true"
click at [523, 400] on button "Save Changes" at bounding box center [541, 408] width 85 height 29
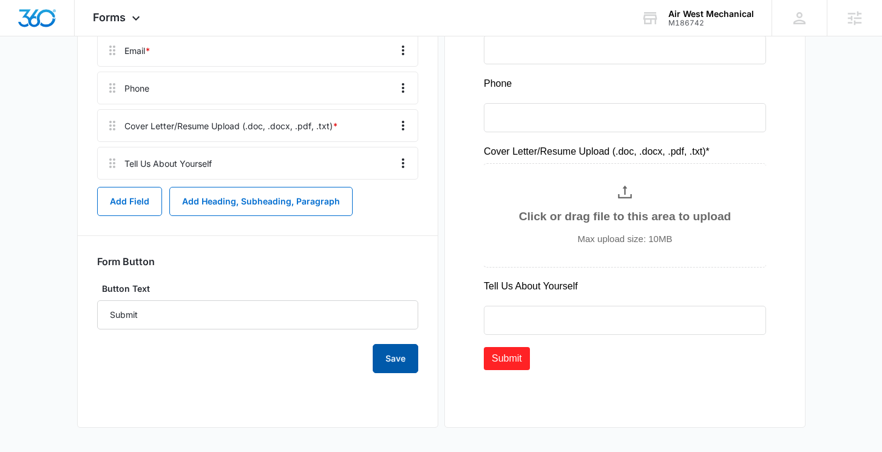
click at [394, 364] on button "Save" at bounding box center [396, 358] width 46 height 29
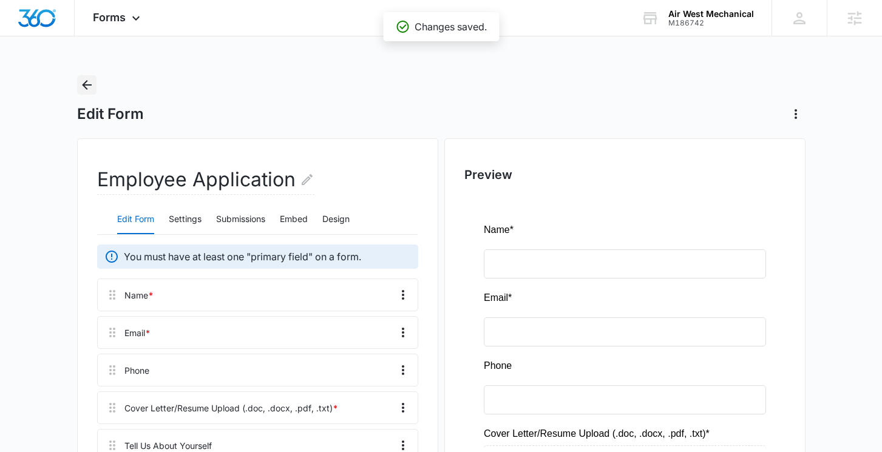
click at [82, 85] on icon "Back" at bounding box center [87, 85] width 10 height 10
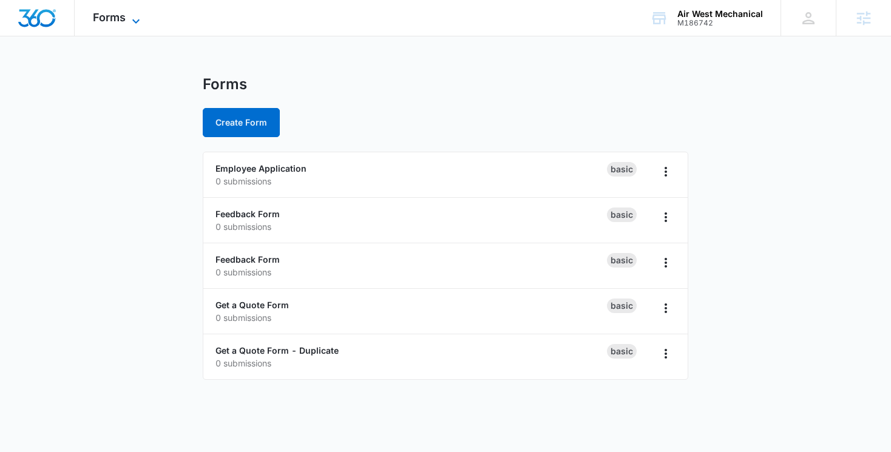
click at [95, 17] on span "Forms" at bounding box center [109, 17] width 33 height 13
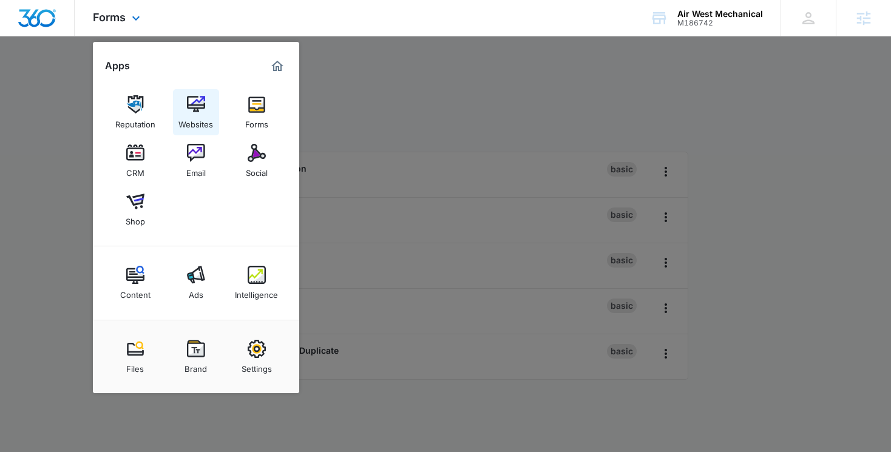
click at [194, 100] on img at bounding box center [196, 104] width 18 height 18
